Goal: Transaction & Acquisition: Purchase product/service

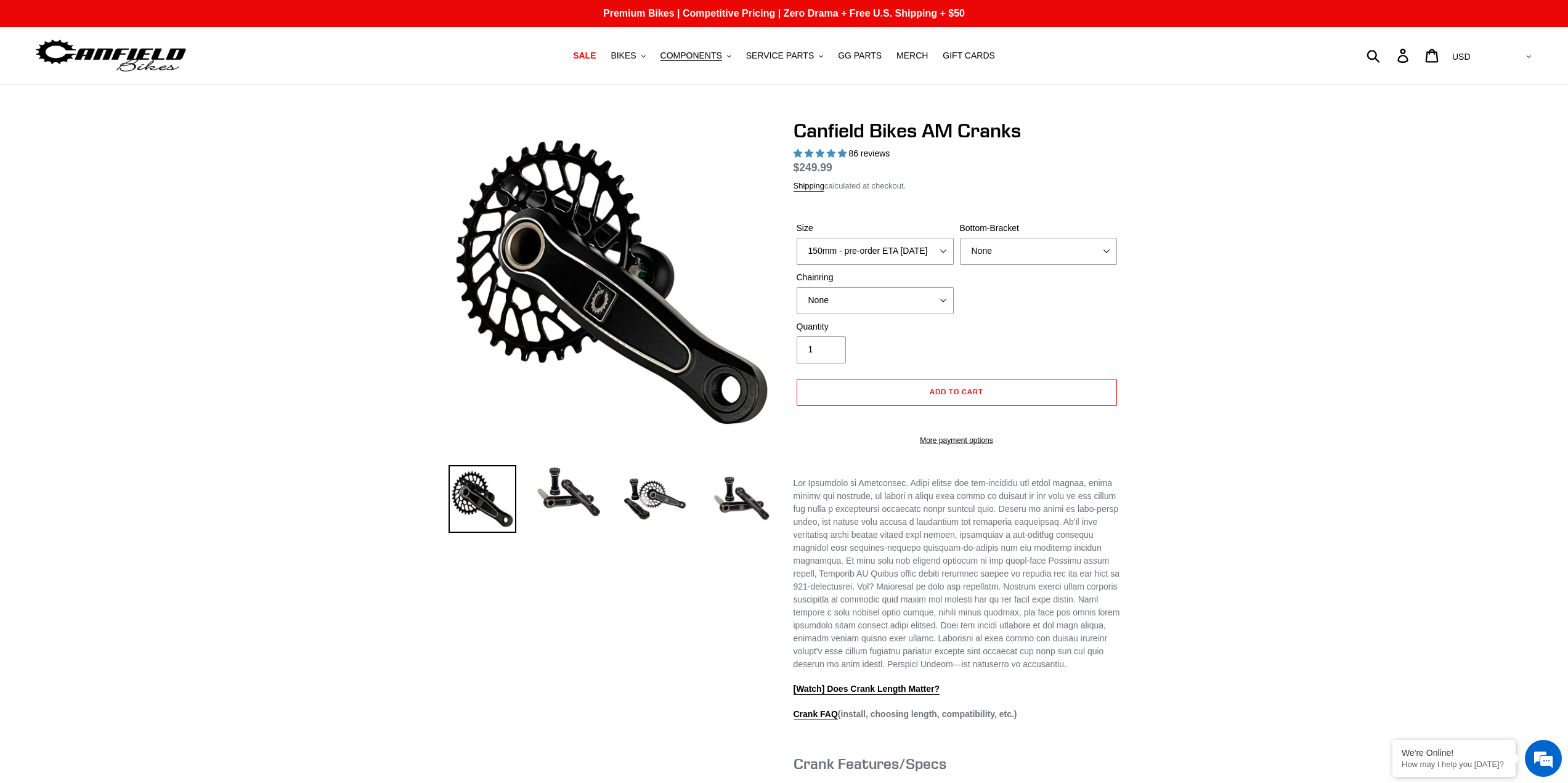
select select "highest-rating"
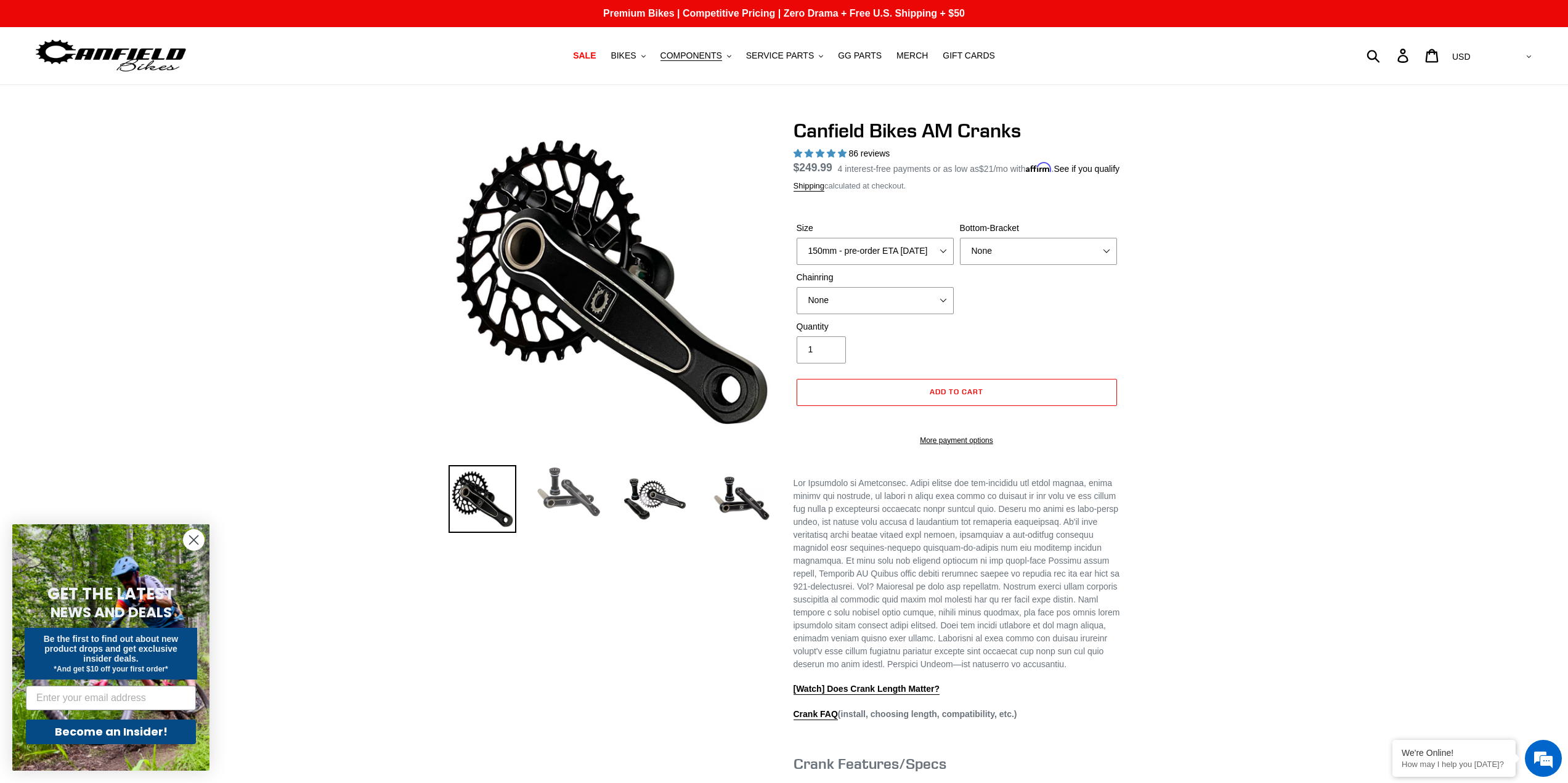
click at [572, 502] on img at bounding box center [568, 492] width 68 height 54
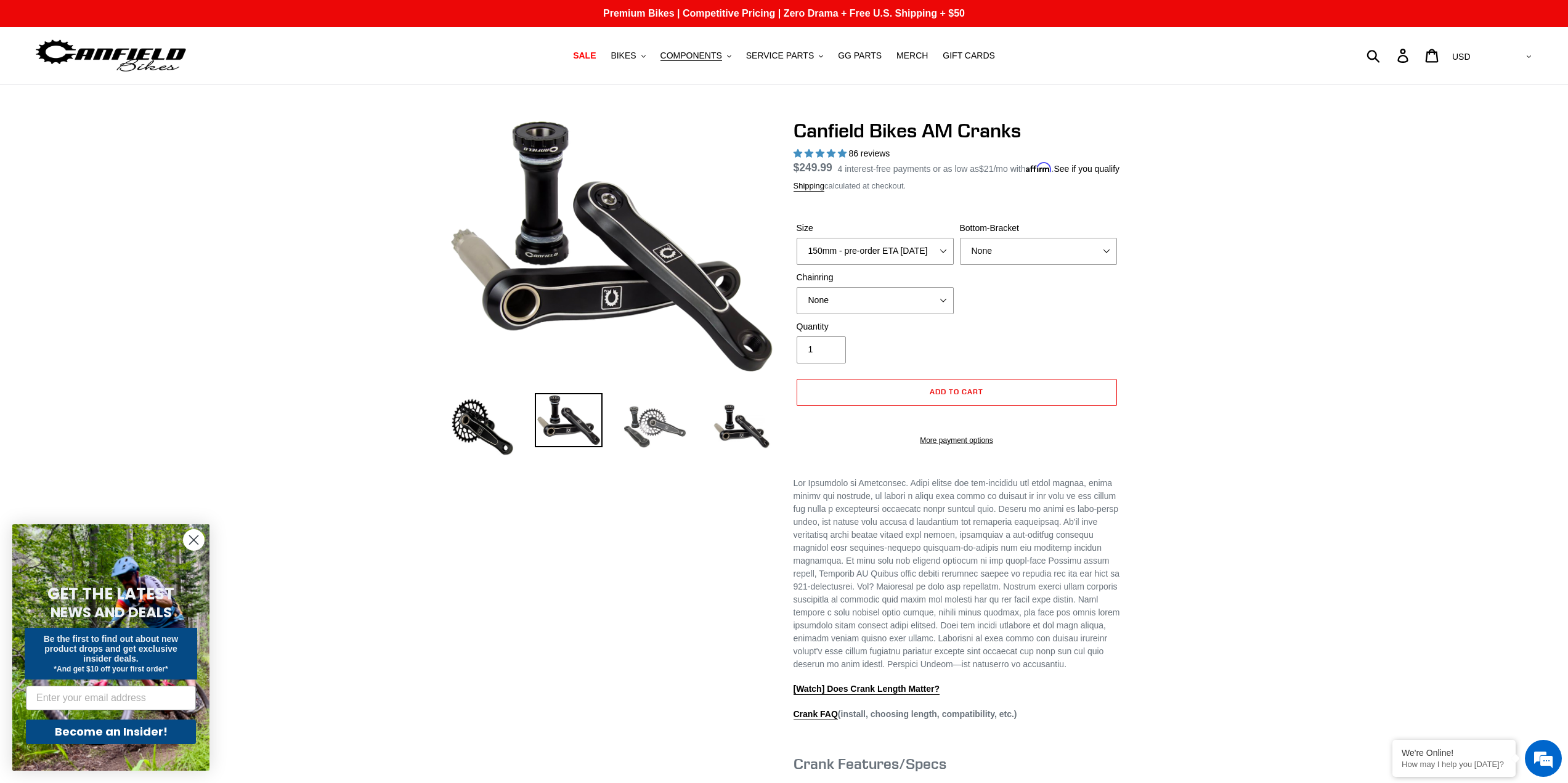
click at [638, 411] on img at bounding box center [654, 427] width 68 height 68
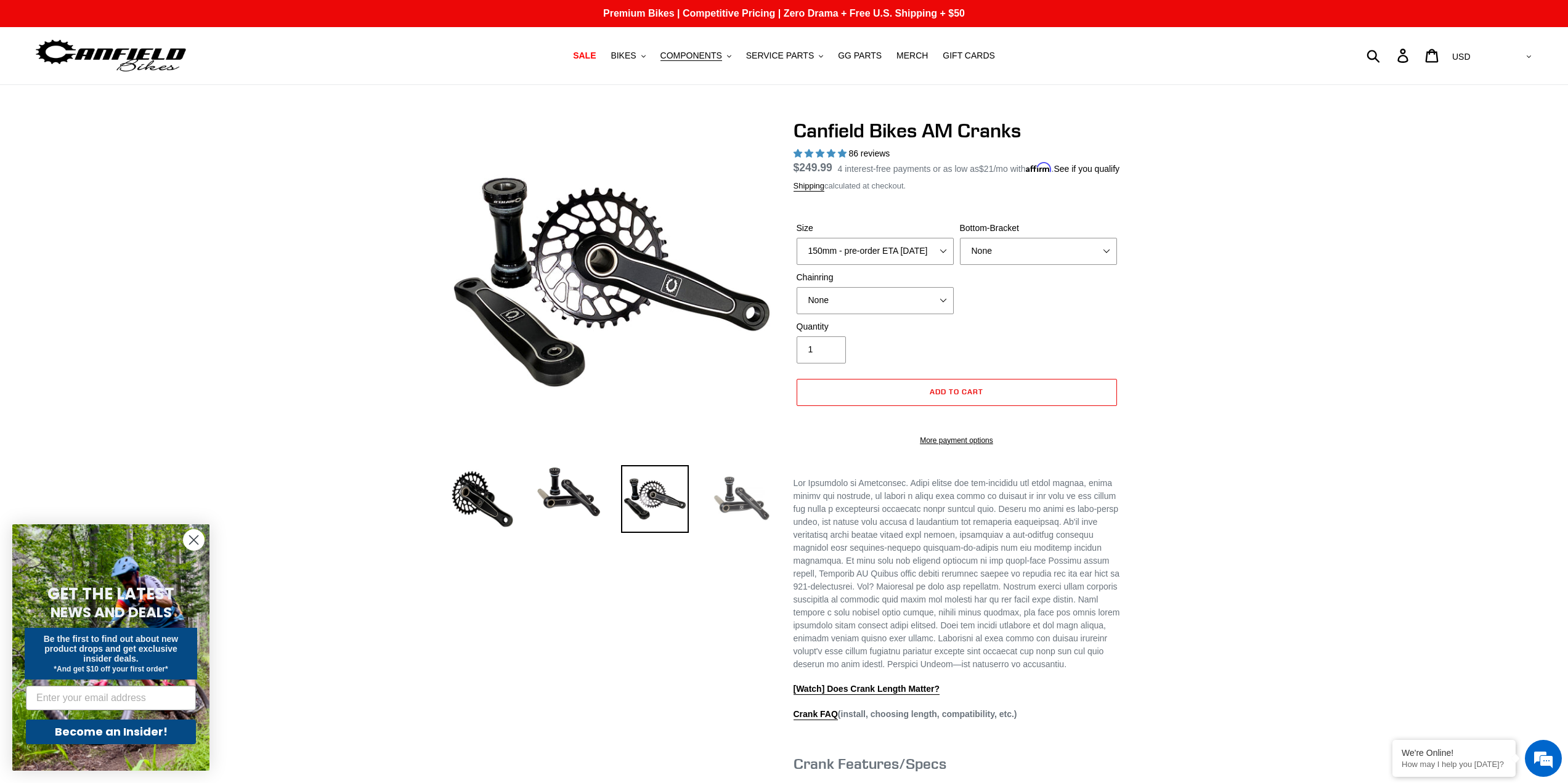
click at [716, 489] on img at bounding box center [741, 498] width 68 height 68
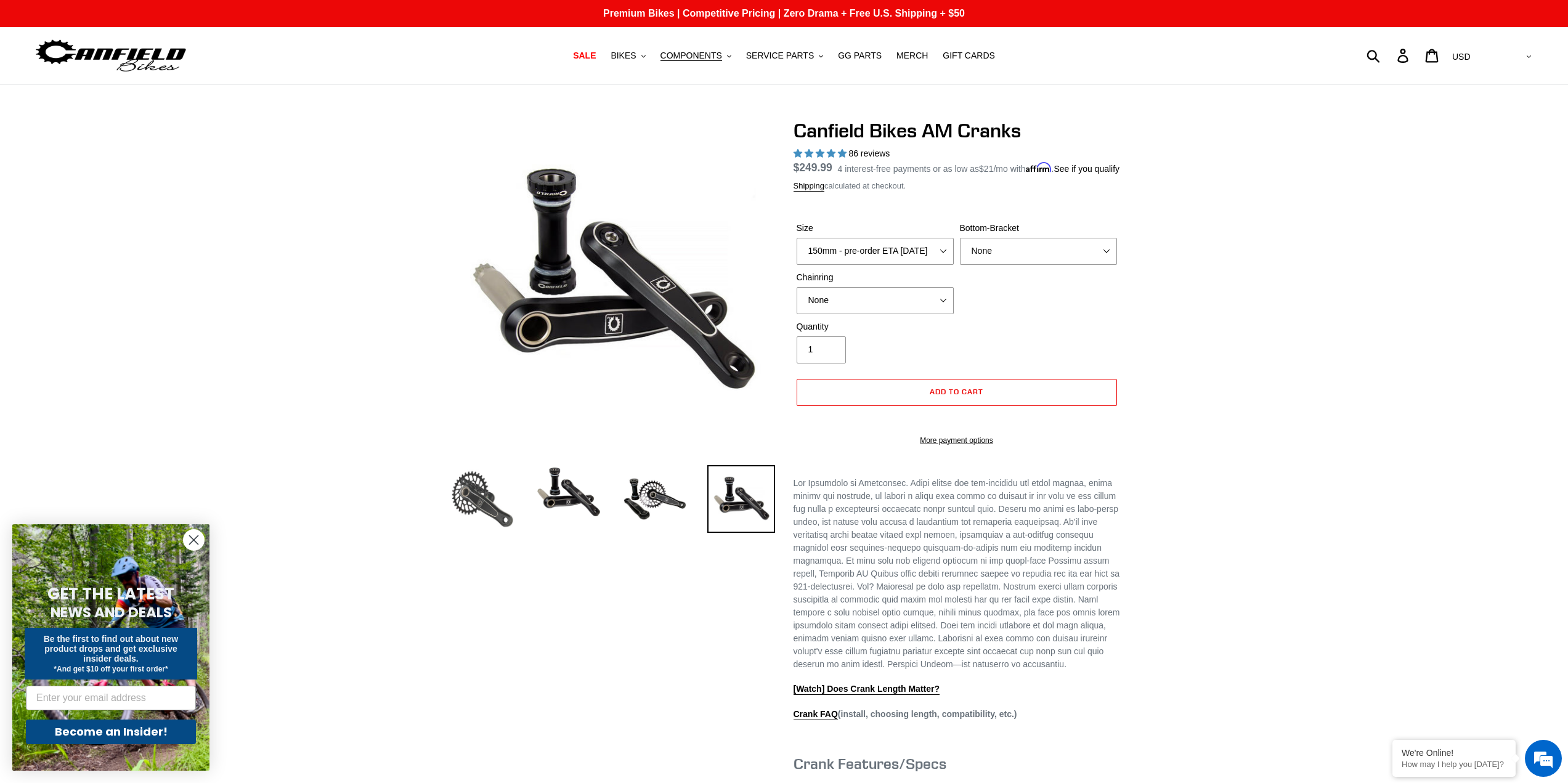
click at [499, 486] on img at bounding box center [482, 498] width 68 height 68
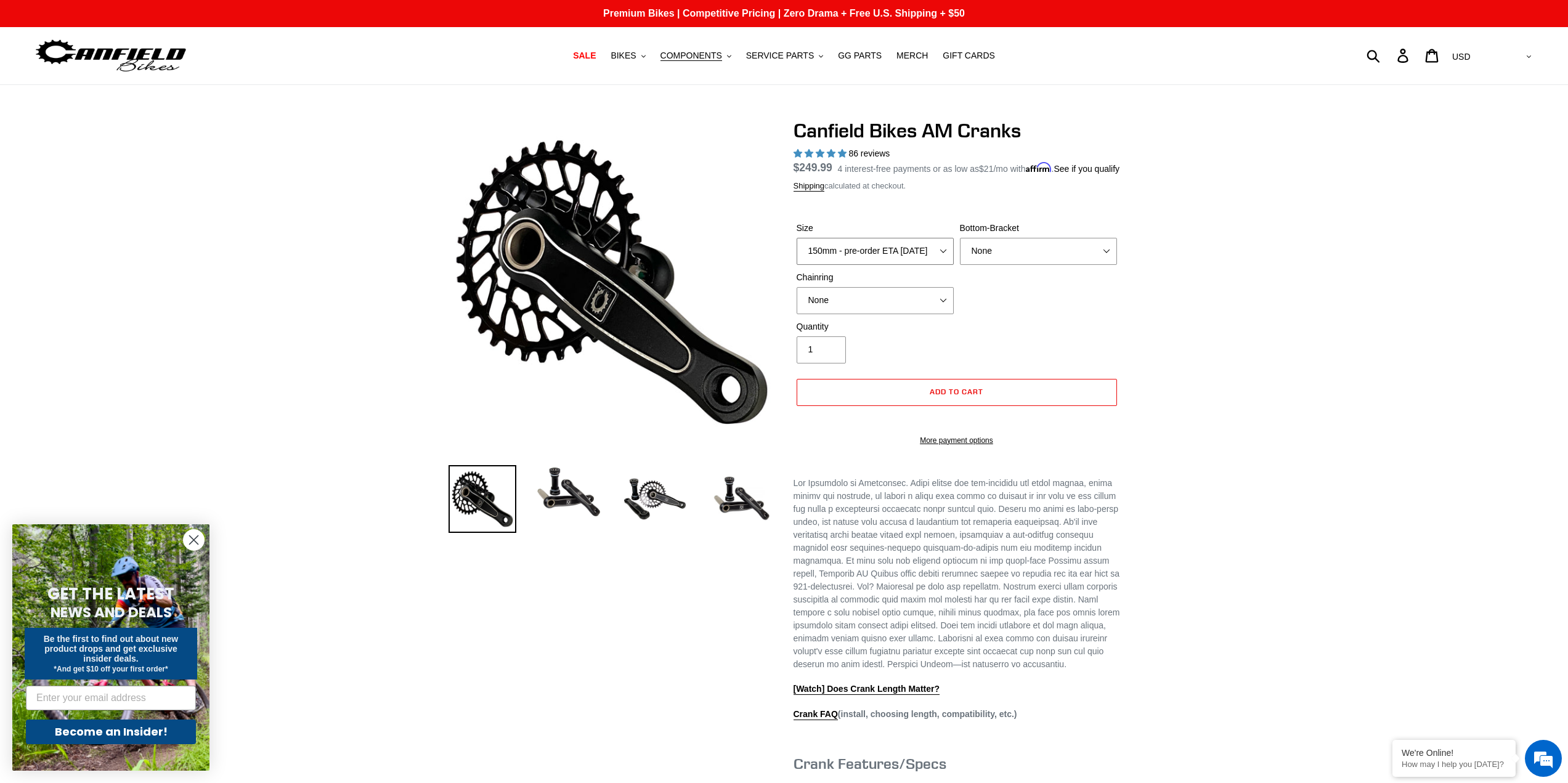
click at [868, 264] on select "150mm - pre-order ETA [DATE] 155mm - pre-order ETA [DATE] 160mm - pre-order ETA…" at bounding box center [876, 251] width 157 height 27
select select "160mm - pre-order ETA [DATE]"
click at [797, 252] on select "150mm - pre-order ETA [DATE] 155mm - pre-order ETA [DATE] 160mm - pre-order ETA…" at bounding box center [876, 251] width 157 height 27
click at [847, 314] on select "None 30t Round (Boost 148) 30t Oval (Boost 148) 32t Round (Boost 148) 32t Oval …" at bounding box center [876, 301] width 157 height 27
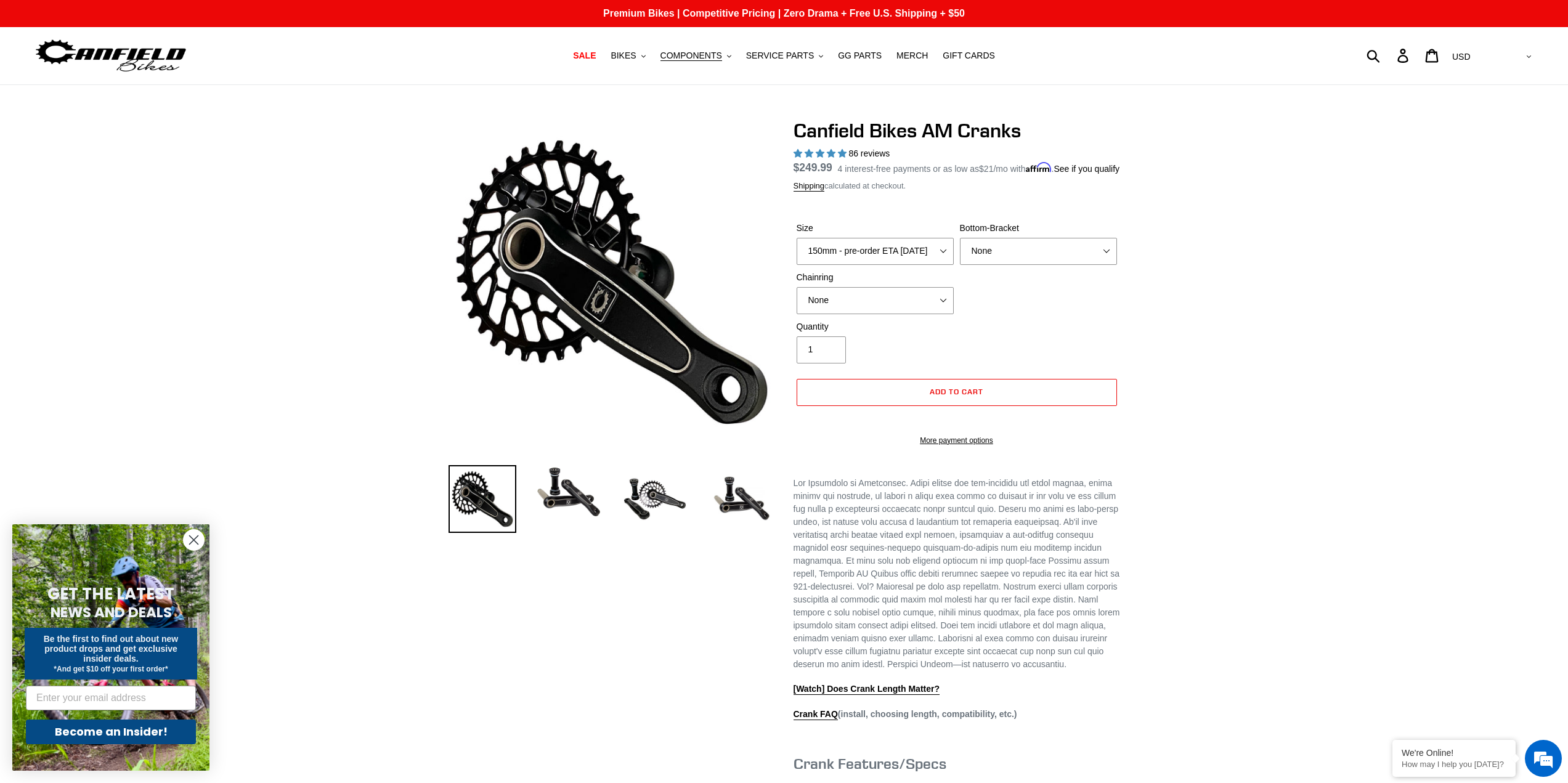
drag, startPoint x: 480, startPoint y: 267, endPoint x: 472, endPoint y: -23, distance: 290.1
